Goal: Information Seeking & Learning: Learn about a topic

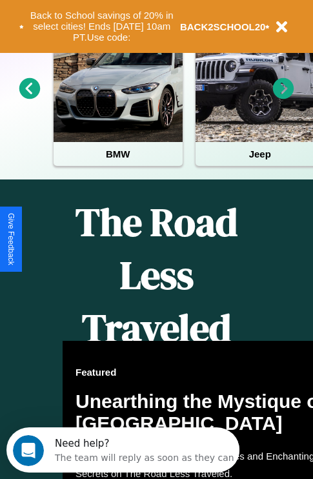
scroll to position [829, 0]
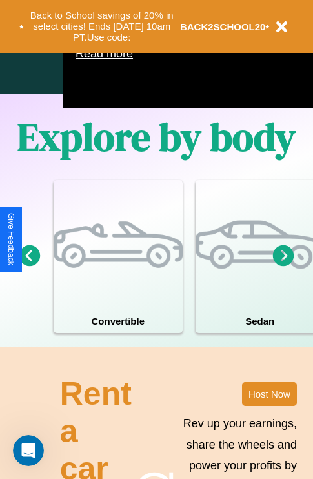
click at [29, 266] on icon at bounding box center [29, 254] width 21 height 21
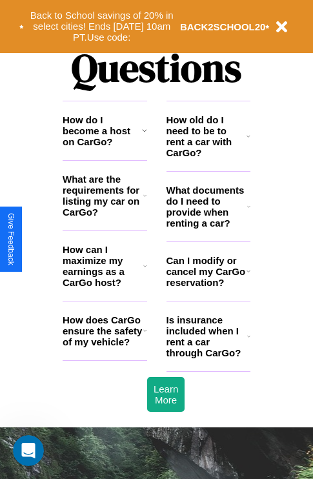
scroll to position [1563, 0]
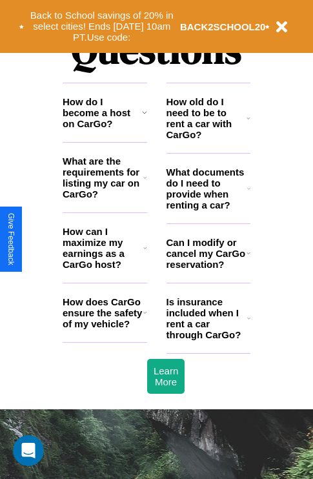
click at [208, 209] on h3 "What documents do I need to provide when renting a car?" at bounding box center [206, 188] width 81 height 44
click at [208, 139] on h3 "How old do I need to be to rent a car with CarGo?" at bounding box center [206, 118] width 81 height 44
click at [104, 329] on h3 "How does CarGo ensure the safety of my vehicle?" at bounding box center [103, 312] width 81 height 33
